Goal: Find specific page/section: Find specific page/section

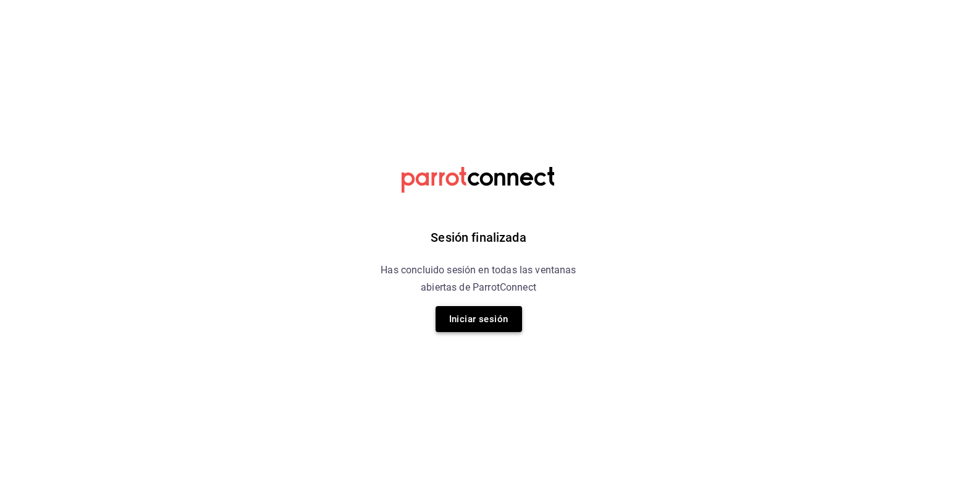
click at [493, 313] on button "Iniciar sesión" at bounding box center [479, 319] width 87 height 26
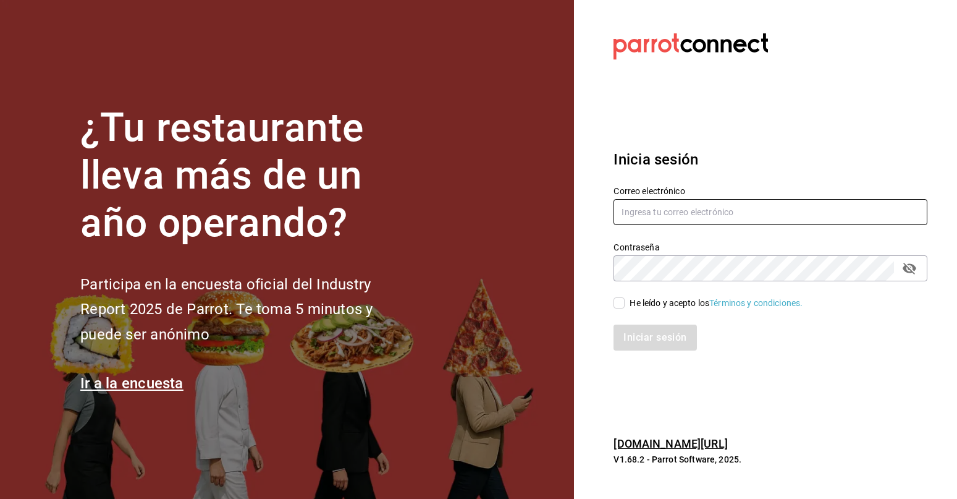
click at [690, 219] on input "text" at bounding box center [771, 212] width 314 height 26
type input "j"
type input "ksanchez@humanitree.edu.mx"
click at [909, 268] on icon "passwordField" at bounding box center [910, 269] width 14 height 12
click at [619, 301] on input "He leído y acepto los Términos y condiciones." at bounding box center [619, 302] width 11 height 11
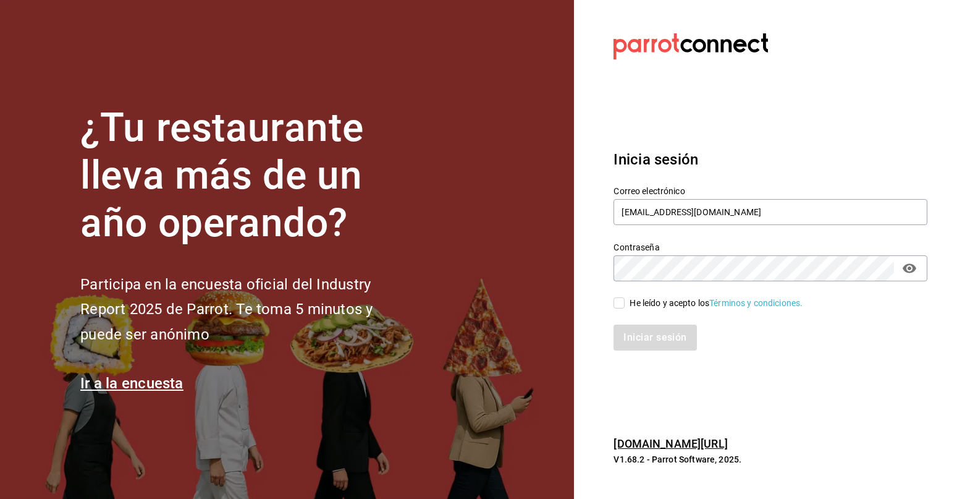
checkbox input "true"
click at [636, 326] on button "Iniciar sesión" at bounding box center [656, 337] width 84 height 26
click at [807, 146] on div "Inicia sesión Correo electrónico ksanchez@humanitree.edu.mx Contraseña Contrase…" at bounding box center [771, 249] width 314 height 232
click at [680, 212] on input "text" at bounding box center [771, 212] width 314 height 26
type input "[EMAIL_ADDRESS][DOMAIN_NAME]"
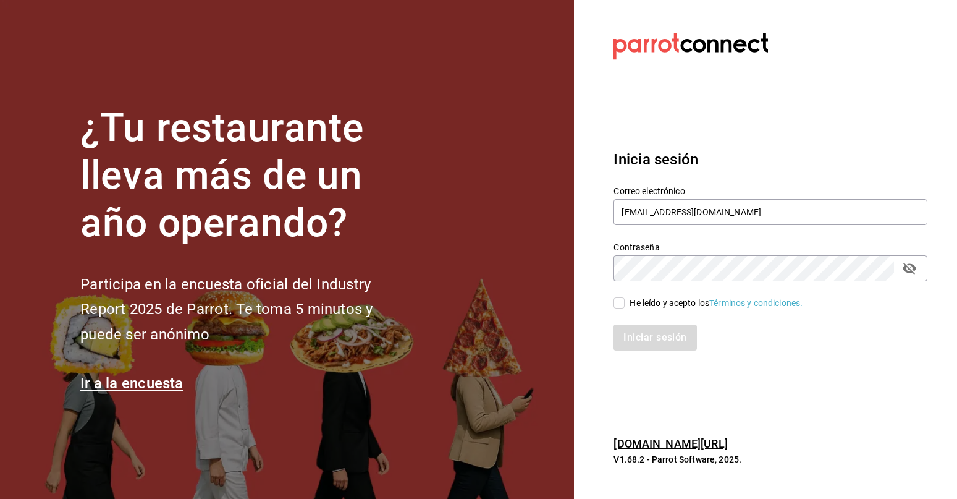
click at [905, 272] on button "passwordField" at bounding box center [909, 268] width 21 height 21
click at [617, 302] on input "He leído y acepto los Términos y condiciones." at bounding box center [619, 302] width 11 height 11
checkbox input "true"
click at [653, 354] on div "Inicia sesión Correo electrónico ksanchez@humanitree.edu.mx Contraseña Contrase…" at bounding box center [771, 249] width 314 height 232
click at [654, 329] on button "Iniciar sesión" at bounding box center [656, 337] width 84 height 26
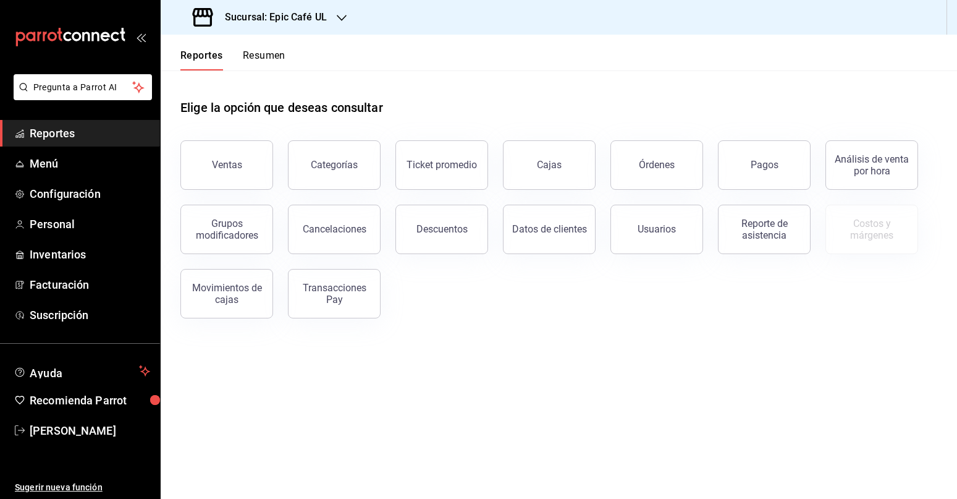
click at [238, 142] on button "Ventas" at bounding box center [226, 164] width 93 height 49
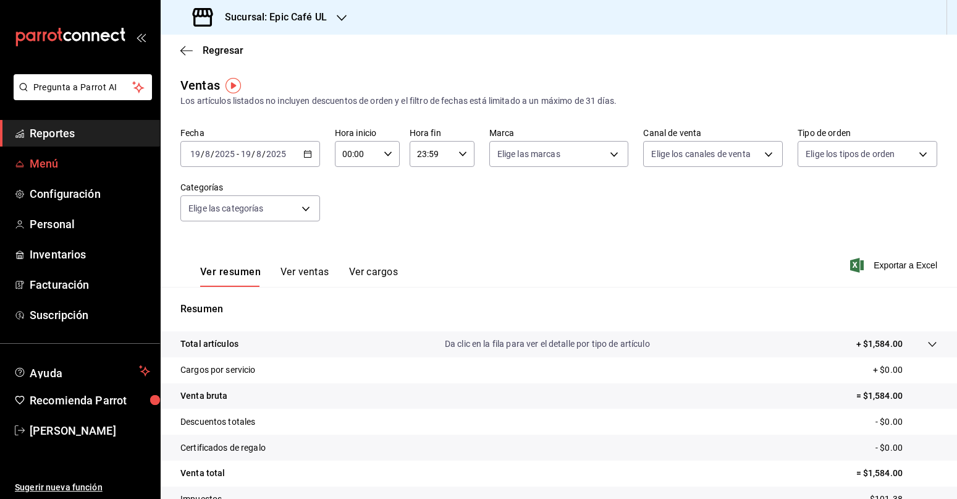
click at [84, 169] on span "Menú" at bounding box center [90, 163] width 120 height 17
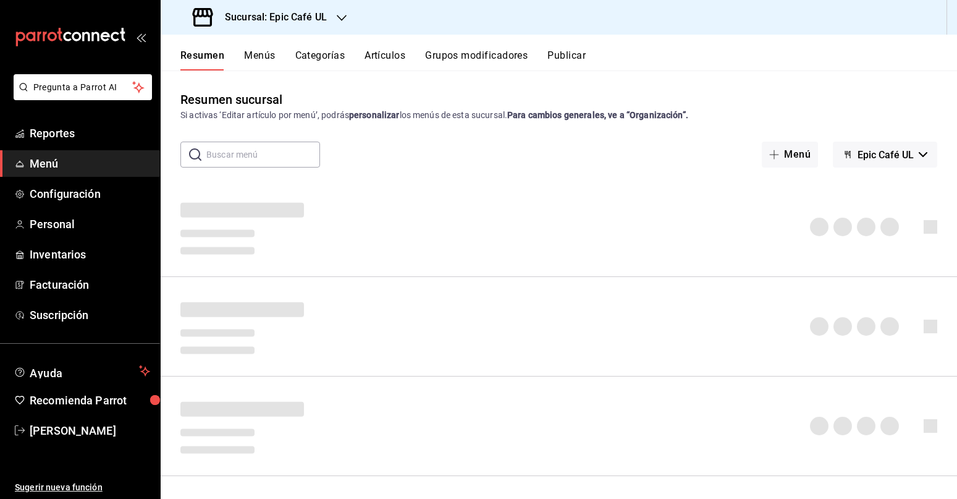
click at [263, 52] on button "Menús" at bounding box center [259, 59] width 31 height 21
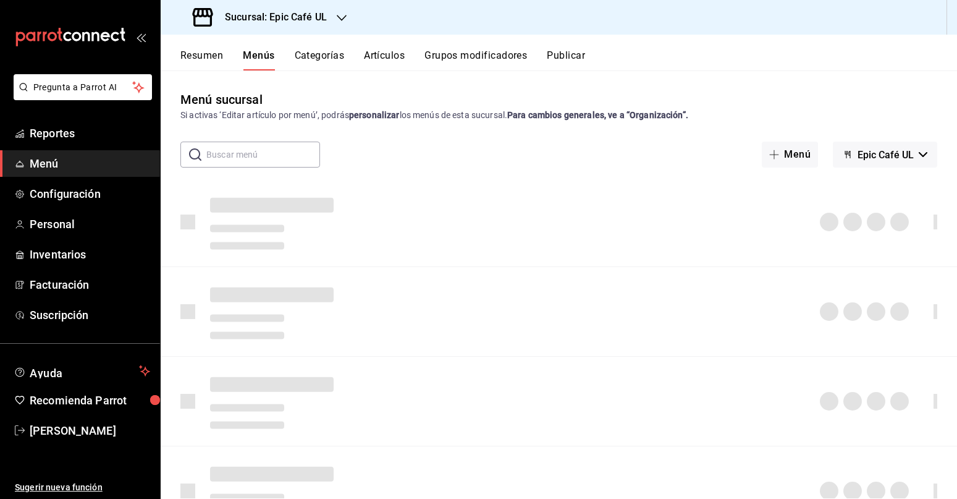
click at [387, 54] on button "Artículos" at bounding box center [384, 59] width 41 height 21
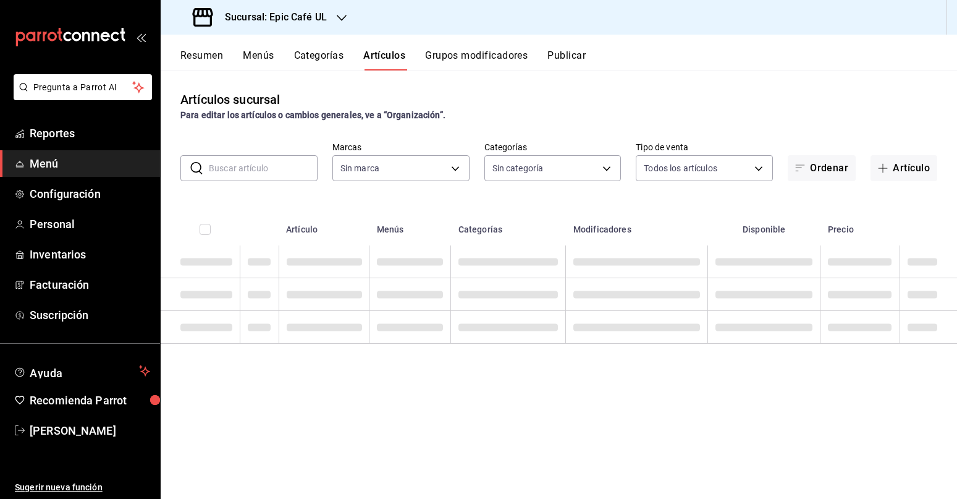
click at [273, 173] on input "text" at bounding box center [263, 168] width 109 height 25
type input "36596409-d0d7-4ddc-bd2d-3f4a282b96c9,db2104f7-ebf8-4b35-b062-2d050c2b385f,5ceac…"
type input "menu eatery"
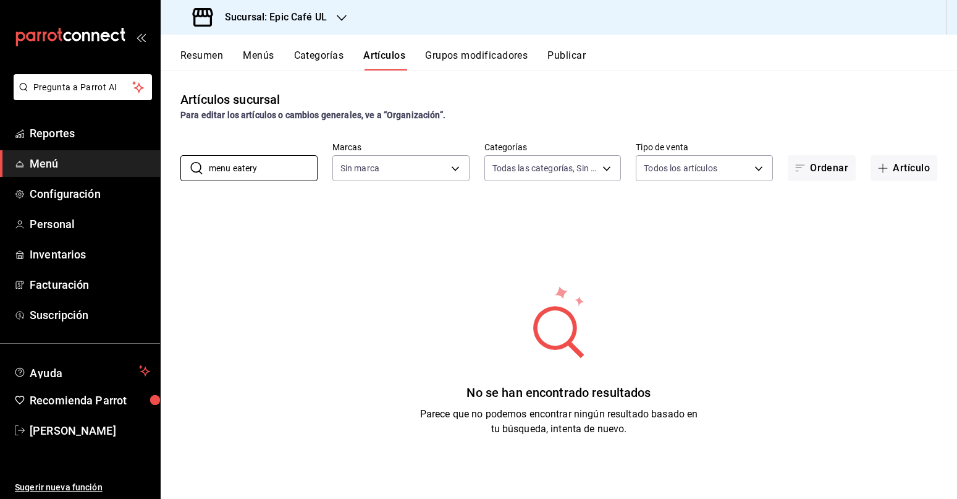
type input "8ab046c6-0e56-43ef-b272-b6267400ac64,c832d7f2-bfd0-461e-be2e-c17eaf69f67d"
click at [291, 171] on input "menu eatery" at bounding box center [263, 168] width 109 height 25
type input "m"
click at [264, 169] on input "menu" at bounding box center [263, 168] width 109 height 25
type input "menú"
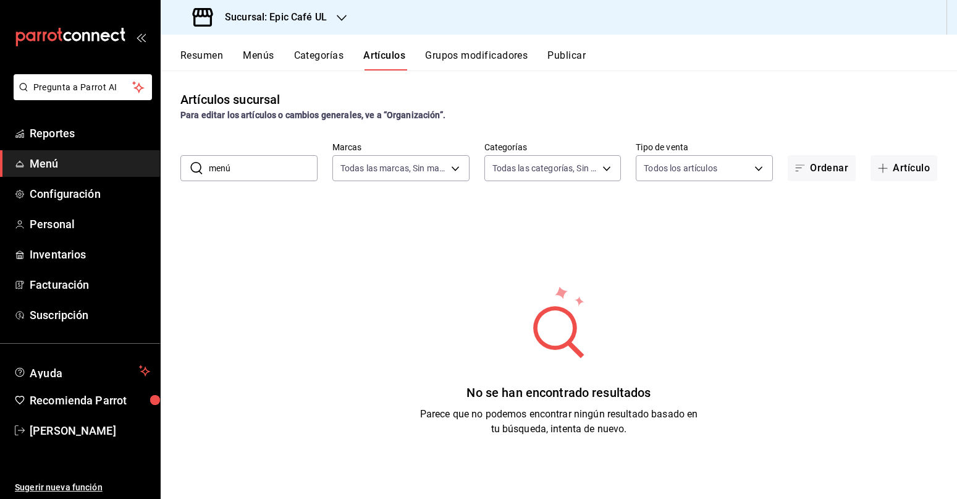
click at [278, 167] on input "menú" at bounding box center [263, 168] width 109 height 25
click at [328, 59] on button "Categorías" at bounding box center [319, 59] width 50 height 21
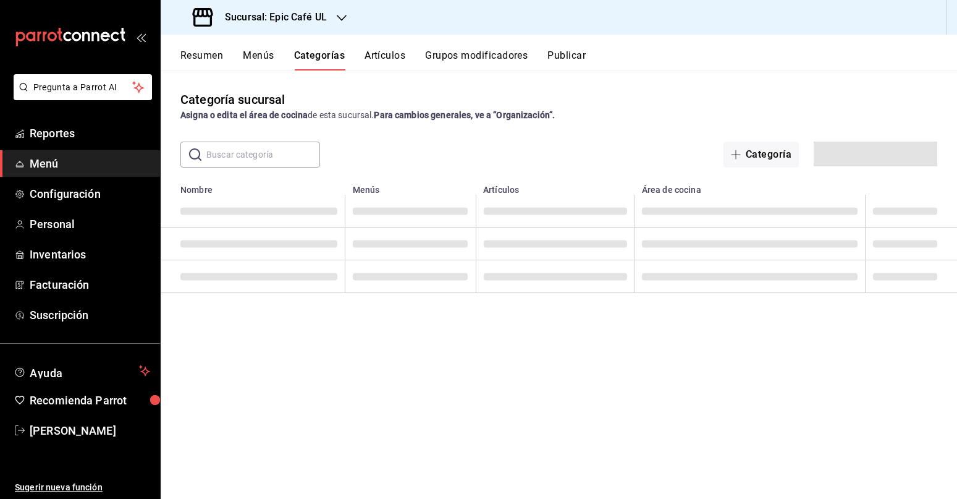
click at [313, 15] on h3 "Sucursal: Epic Café UL" at bounding box center [271, 17] width 112 height 15
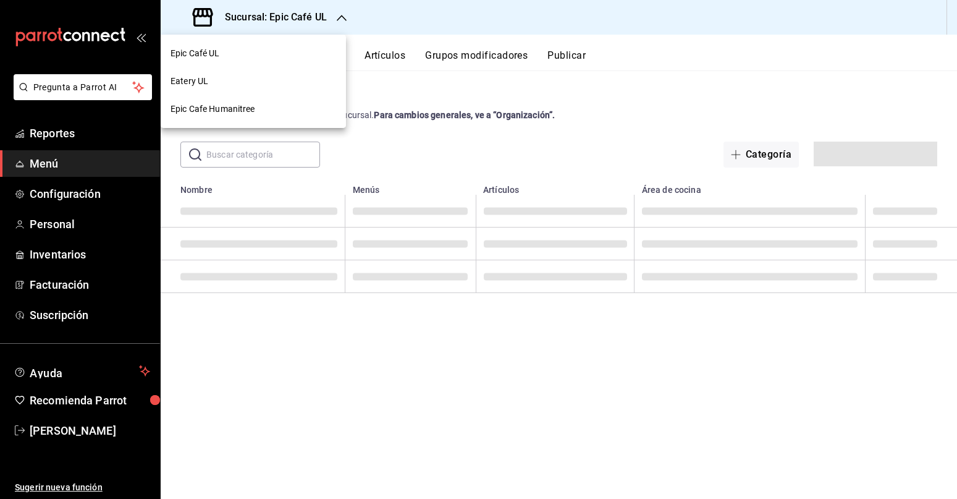
click at [217, 107] on span "Epic Cafe Humanitree" at bounding box center [213, 109] width 85 height 13
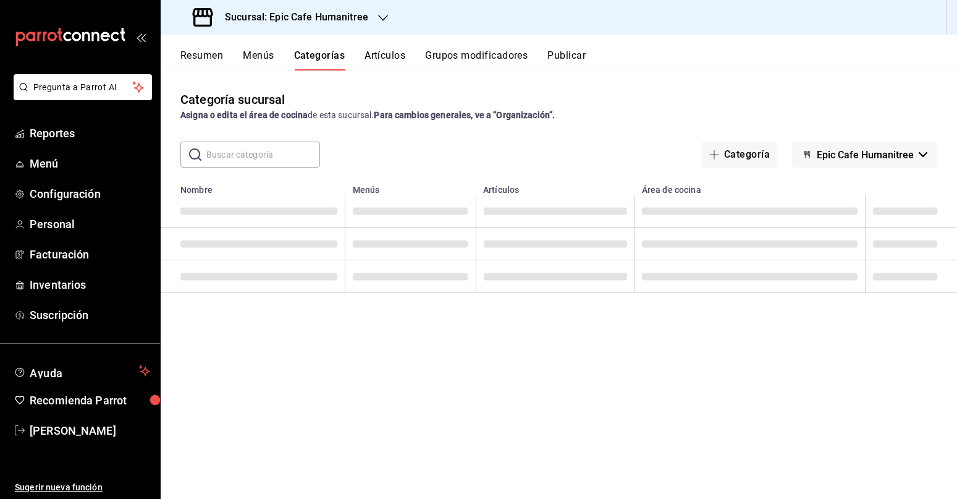
click at [373, 160] on div "​ ​ Categoría Epic Cafe Humanitree" at bounding box center [559, 155] width 797 height 26
click at [254, 54] on button "Menús" at bounding box center [258, 59] width 31 height 21
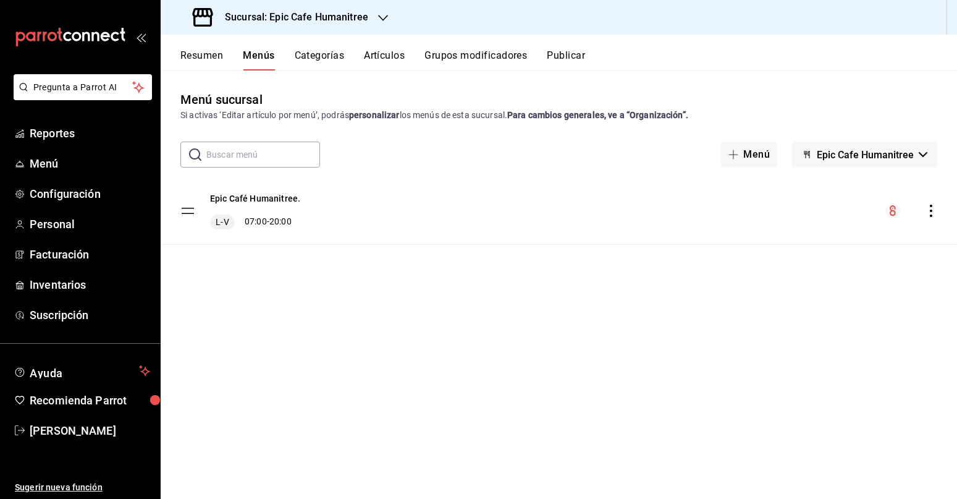
click at [378, 54] on button "Artículos" at bounding box center [384, 59] width 41 height 21
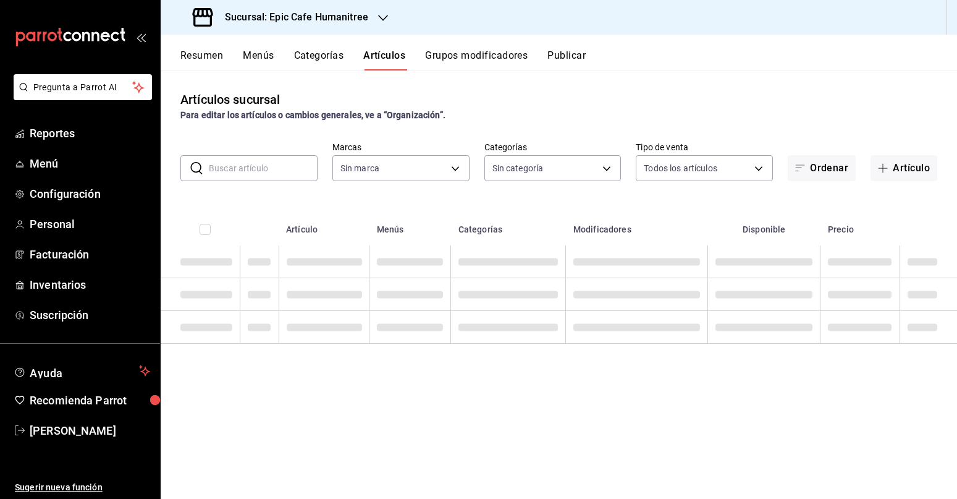
click at [283, 167] on input "text" at bounding box center [263, 168] width 109 height 25
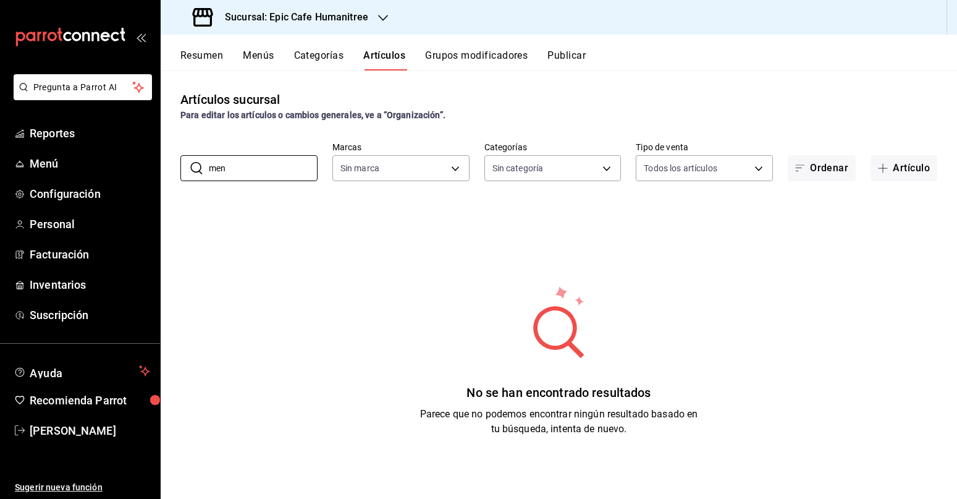
type input "menú"
type input "e2a6dcd0-c09b-4f39-b209-5f97019748a2,3f18ad05-55ab-44ea-8b53-c1c2b2db6cb9"
